Goal: Task Accomplishment & Management: Complete application form

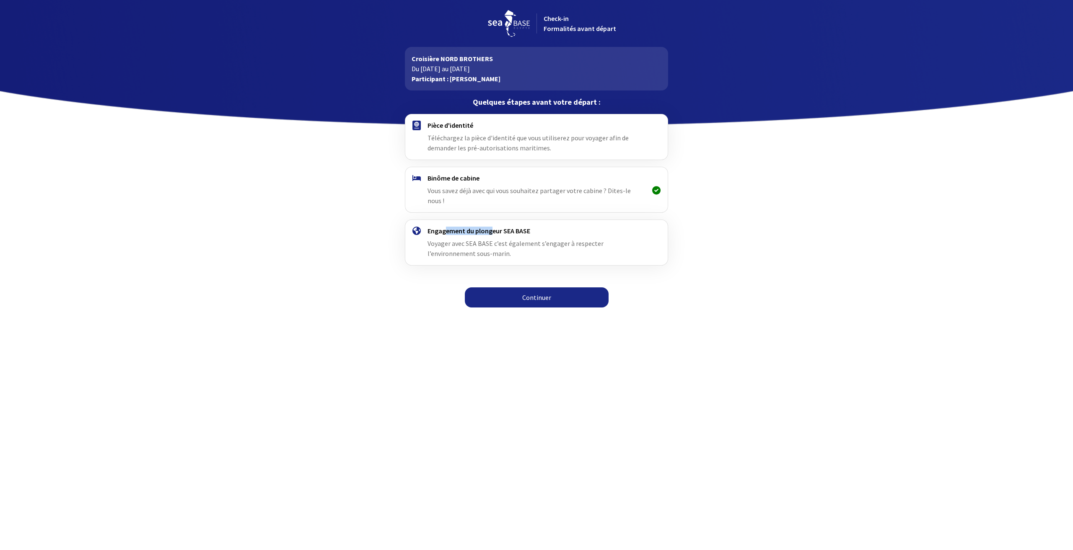
drag, startPoint x: 458, startPoint y: 221, endPoint x: 490, endPoint y: 220, distance: 32.7
click at [490, 227] on h4 "Engagement du plongeur SEA BASE" at bounding box center [536, 231] width 218 height 8
drag, startPoint x: 486, startPoint y: 224, endPoint x: 524, endPoint y: 222, distance: 38.2
click at [524, 227] on h4 "Engagement du plongeur SEA BASE" at bounding box center [536, 231] width 218 height 8
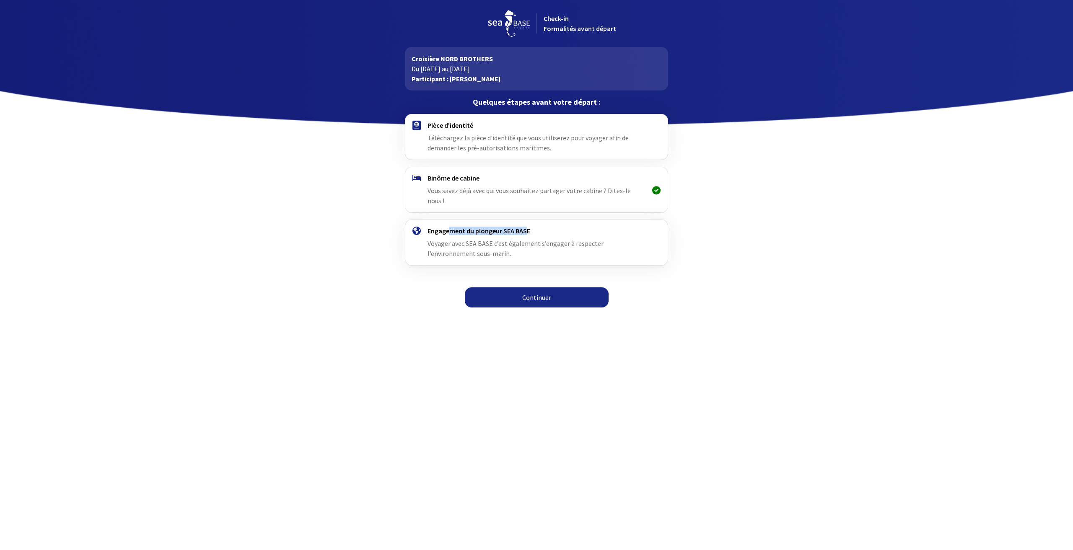
click at [524, 227] on h4 "Engagement du plongeur SEA BASE" at bounding box center [536, 231] width 218 height 8
drag, startPoint x: 460, startPoint y: 233, endPoint x: 522, endPoint y: 234, distance: 62.4
click at [522, 239] on span "Voyager avec SEA BASE c’est également s’engager à respecter l’environnement sou…" at bounding box center [515, 248] width 176 height 18
click at [556, 287] on link "Continuer" at bounding box center [537, 297] width 144 height 20
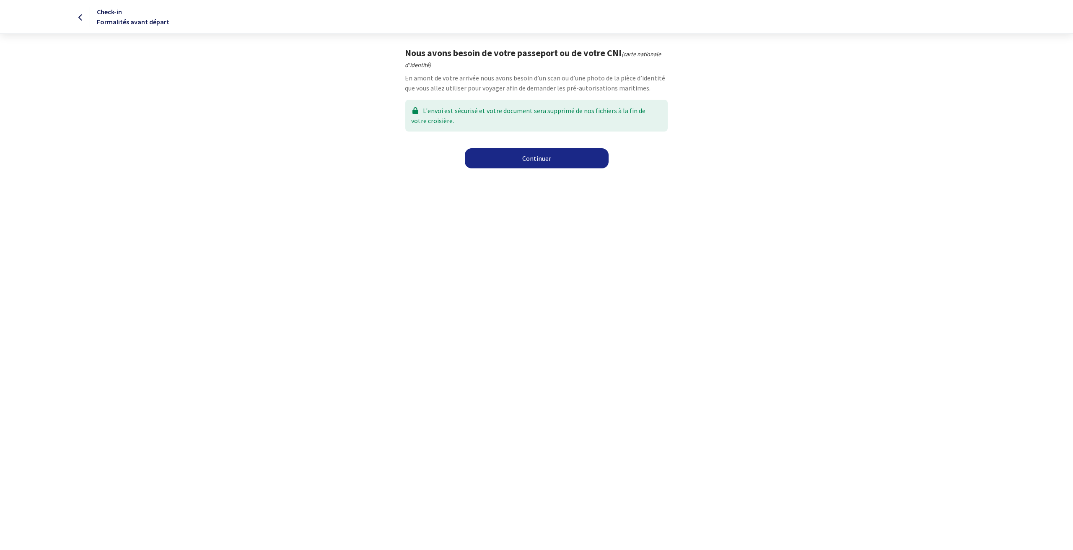
click at [524, 157] on link "Continuer" at bounding box center [537, 158] width 144 height 20
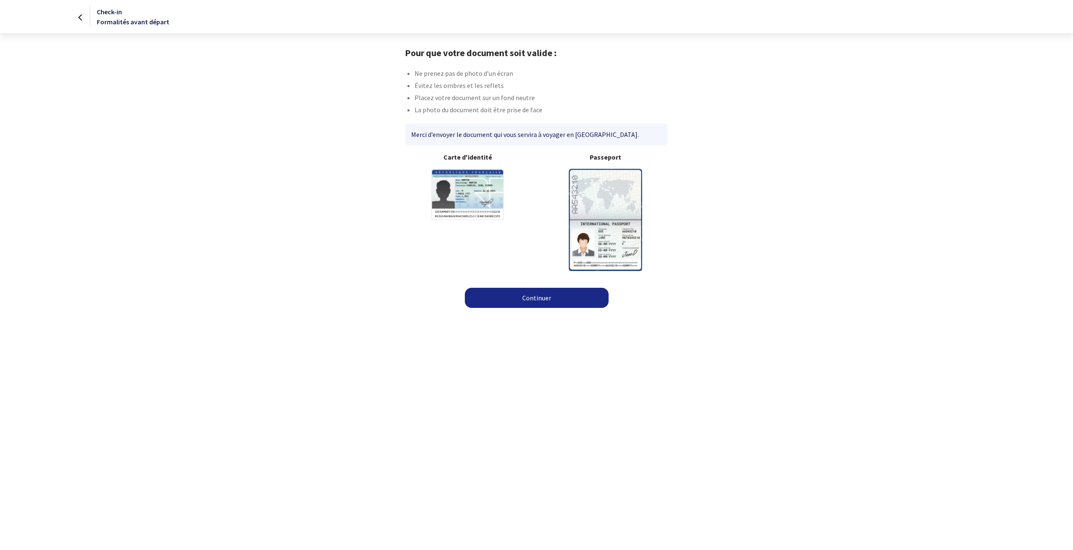
click at [597, 204] on img at bounding box center [605, 220] width 73 height 102
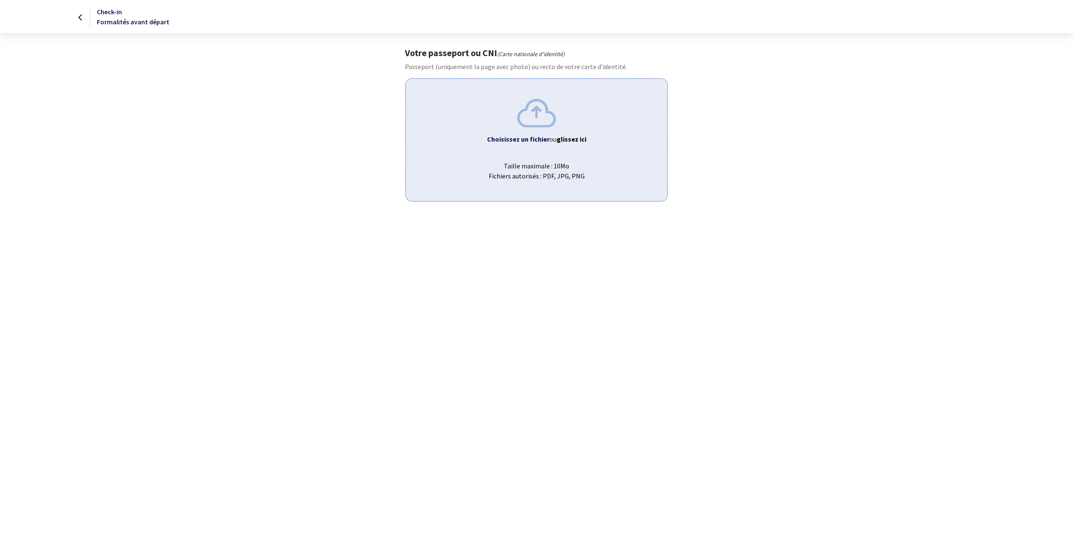
click at [541, 142] on b "Choisissez un fichier" at bounding box center [518, 139] width 62 height 8
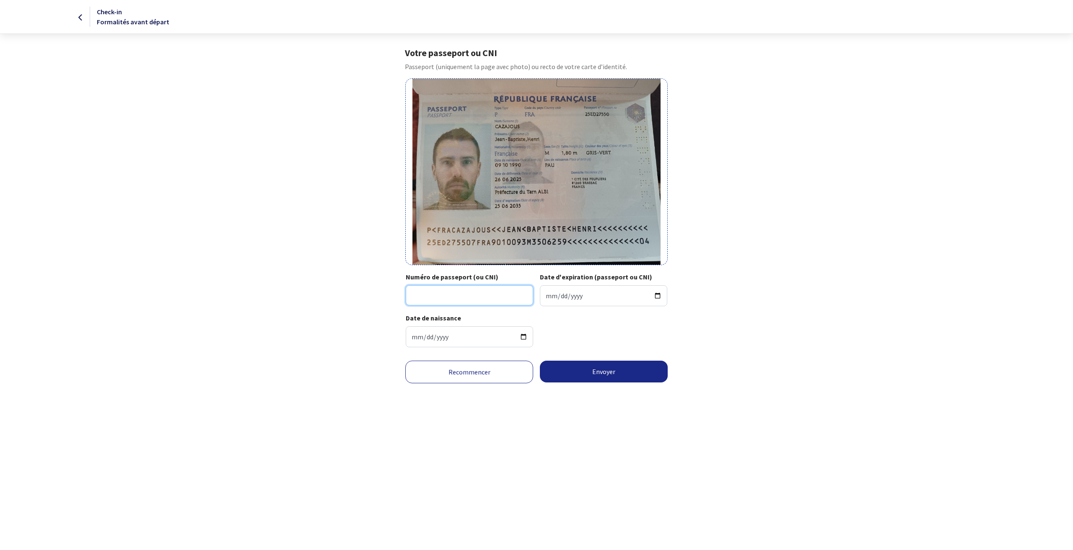
click at [469, 302] on input "Numéro de passeport (ou CNI)" at bounding box center [469, 295] width 127 height 20
type input "25ED27550"
click at [571, 299] on input "Date d'expiration (passeport ou CNI)" at bounding box center [603, 295] width 127 height 21
click at [555, 298] on input "Date d'expiration (passeport ou CNI)" at bounding box center [603, 295] width 127 height 21
click at [547, 297] on input "Date d'expiration (passeport ou CNI)" at bounding box center [603, 295] width 127 height 21
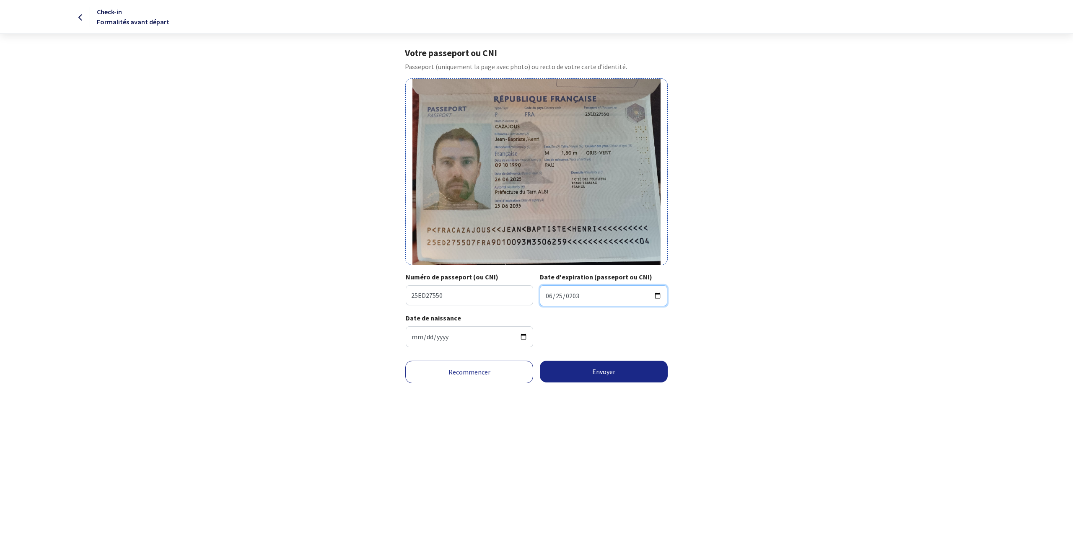
type input "2035-06-25"
click at [580, 414] on html "Check-in Formalités avant départ Votre passeport ou CNI Passeport (uniquement l…" at bounding box center [536, 207] width 1073 height 414
click at [600, 376] on button "Envoyer" at bounding box center [604, 372] width 128 height 22
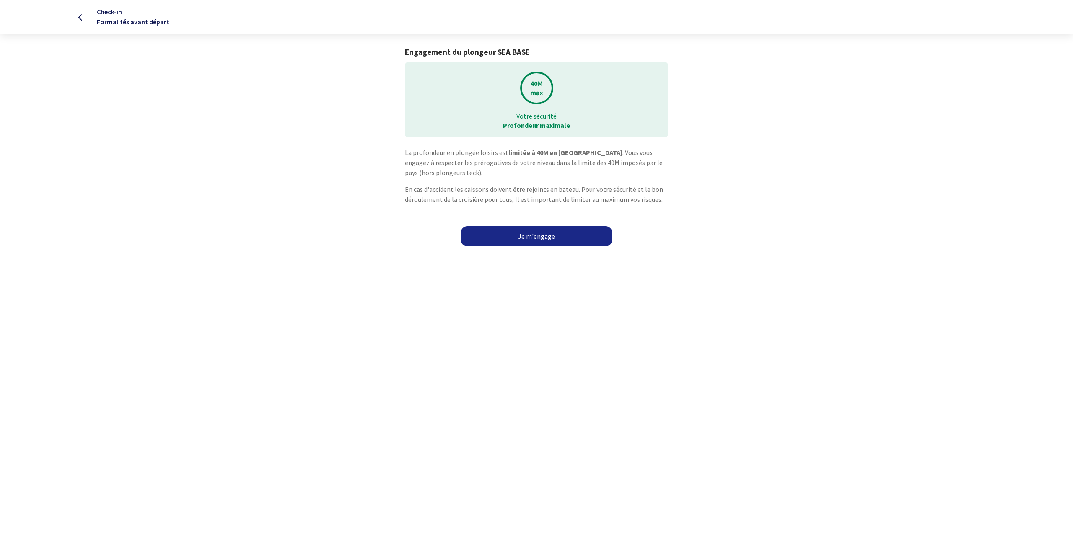
click at [534, 238] on link "Je m'engage" at bounding box center [537, 236] width 152 height 20
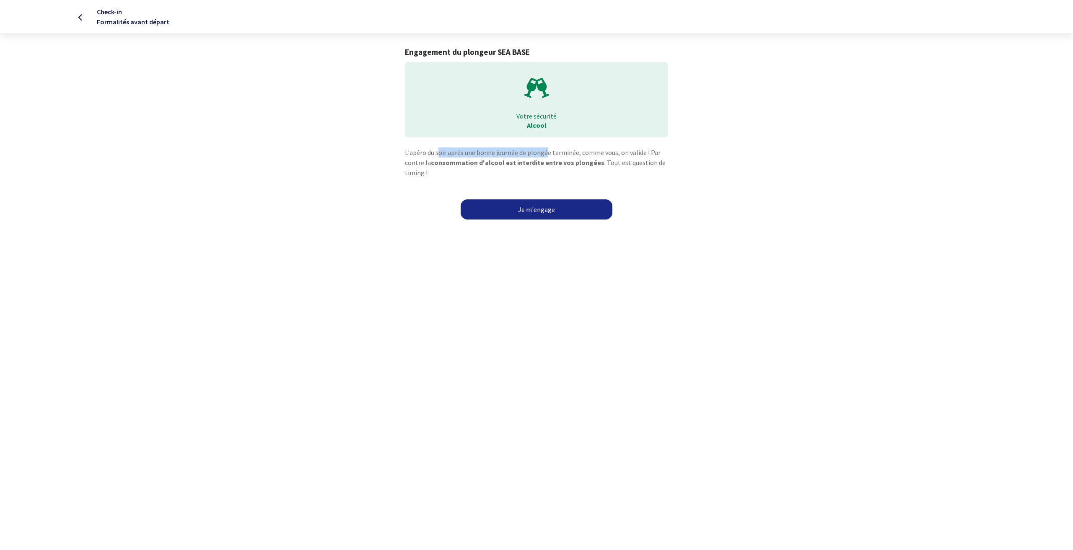
drag, startPoint x: 439, startPoint y: 153, endPoint x: 547, endPoint y: 155, distance: 108.5
click at [547, 155] on p "L'apéro du soir après une bonne journée de plongée terminée, comme vous, on val…" at bounding box center [536, 163] width 263 height 30
drag, startPoint x: 502, startPoint y: 165, endPoint x: 570, endPoint y: 161, distance: 68.0
click at [570, 161] on strong "consommation d'alcool est interdite entre vos plongées" at bounding box center [517, 162] width 173 height 8
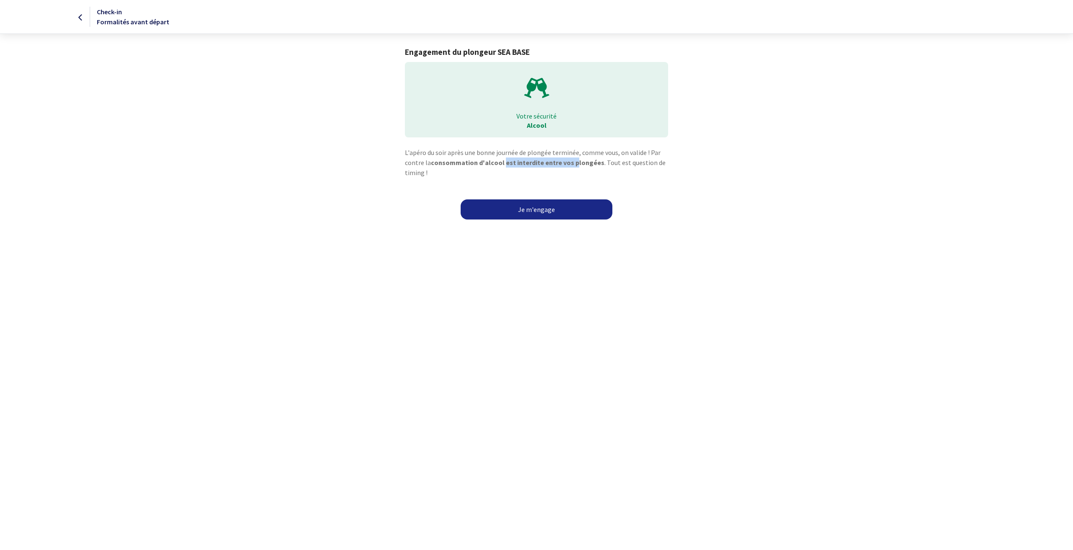
click at [570, 161] on strong "consommation d'alcool est interdite entre vos plongées" at bounding box center [517, 162] width 173 height 8
drag, startPoint x: 483, startPoint y: 153, endPoint x: 533, endPoint y: 153, distance: 50.3
click at [533, 153] on p "L'apéro du soir après une bonne journée de plongée terminée, comme vous, on val…" at bounding box center [536, 163] width 263 height 30
click at [539, 210] on link "Je m'engage" at bounding box center [537, 209] width 152 height 20
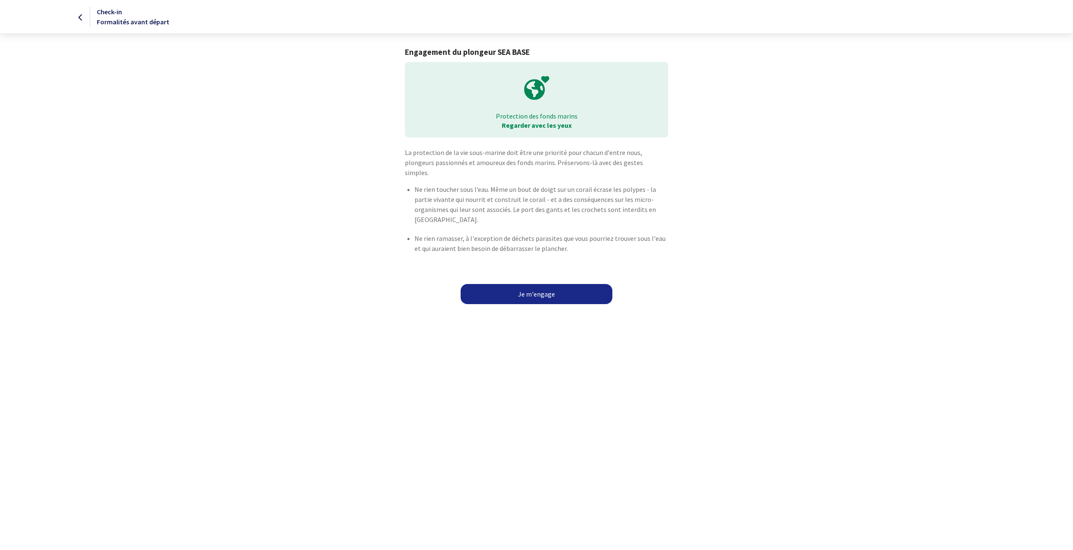
click at [520, 285] on link "Je m'engage" at bounding box center [537, 294] width 152 height 20
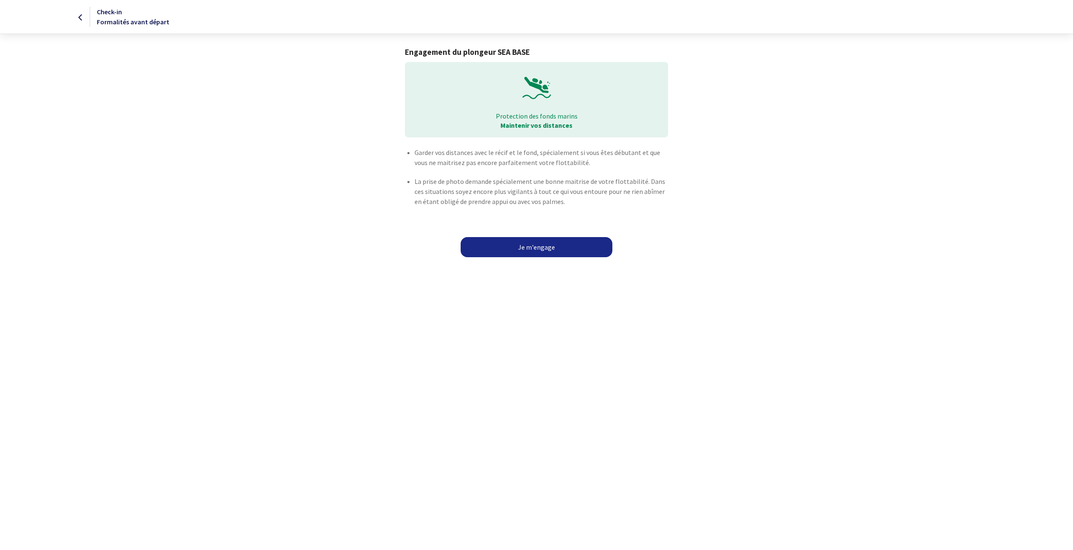
click at [540, 246] on link "Je m'engage" at bounding box center [537, 247] width 152 height 20
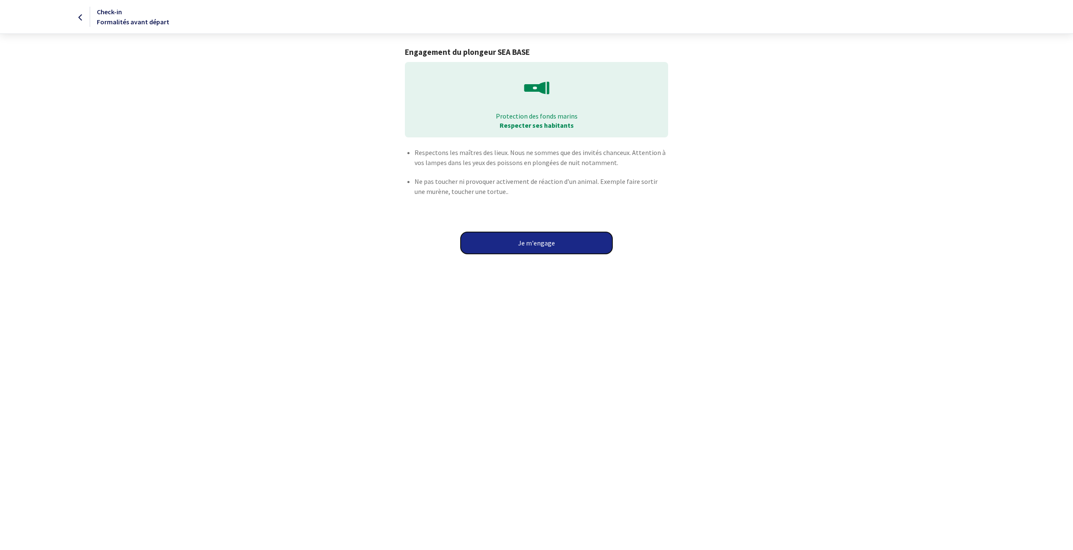
click at [526, 245] on button "Je m'engage" at bounding box center [537, 243] width 152 height 22
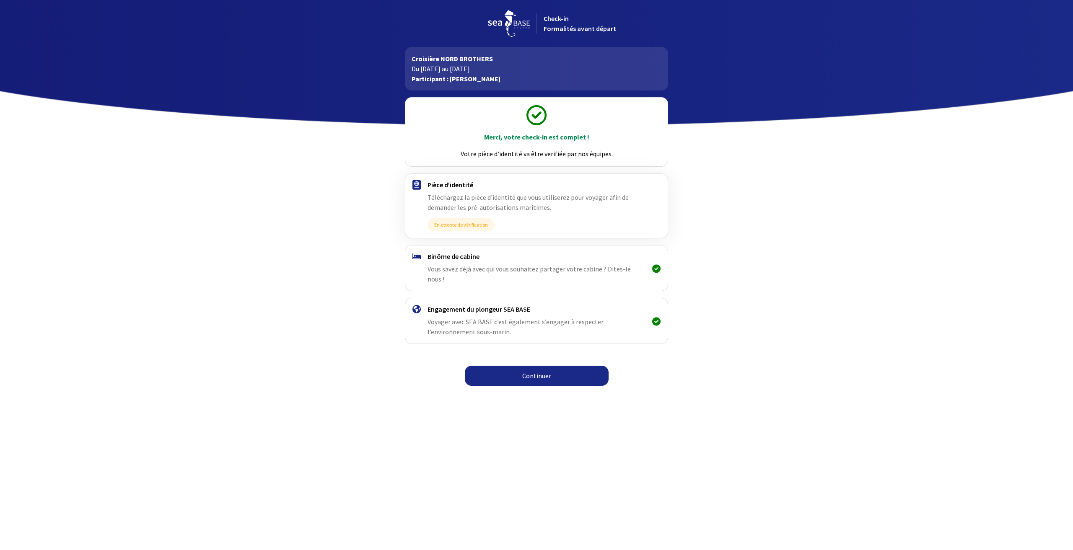
click at [539, 369] on link "Continuer" at bounding box center [537, 376] width 144 height 20
drag, startPoint x: 518, startPoint y: 136, endPoint x: 541, endPoint y: 137, distance: 23.1
click at [541, 137] on p "Merci, votre check-in est complet !" at bounding box center [536, 137] width 247 height 10
drag, startPoint x: 507, startPoint y: 154, endPoint x: 558, endPoint y: 151, distance: 51.2
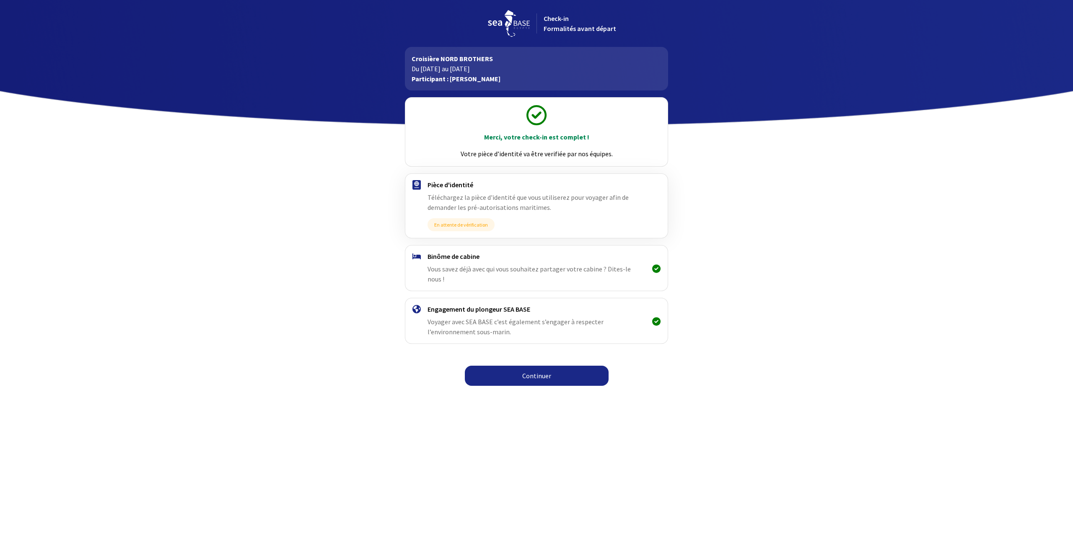
click at [558, 151] on p "Votre pièce d’identité va être verifiée par nos équipes." at bounding box center [536, 154] width 247 height 10
click at [540, 368] on link "Continuer" at bounding box center [537, 376] width 144 height 20
